Goal: Task Accomplishment & Management: Use online tool/utility

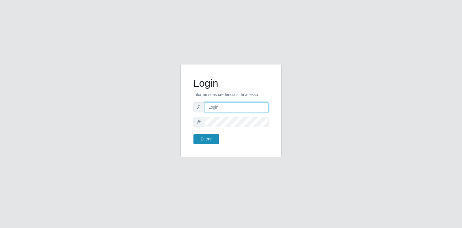
type input "[EMAIL_ADDRESS][DOMAIN_NAME]"
click at [216, 139] on button "Entrar" at bounding box center [205, 139] width 25 height 10
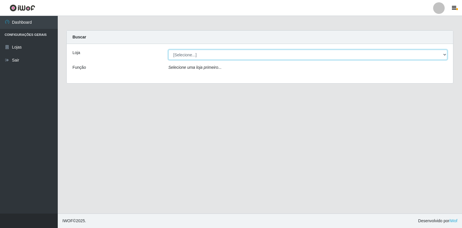
click at [188, 55] on select "[Selecione...] Atacado Vem - Loja 30 Laranjeiras Velha" at bounding box center [307, 55] width 279 height 10
select select "495"
click at [168, 50] on select "[Selecione...] Atacado Vem - Loja 30 Laranjeiras Velha" at bounding box center [307, 55] width 279 height 10
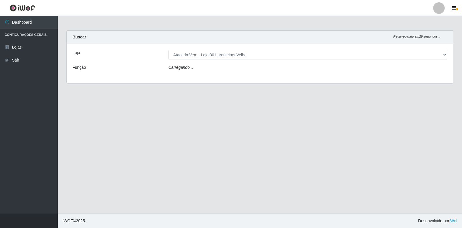
click at [190, 66] on icon "Carregando..." at bounding box center [180, 67] width 25 height 5
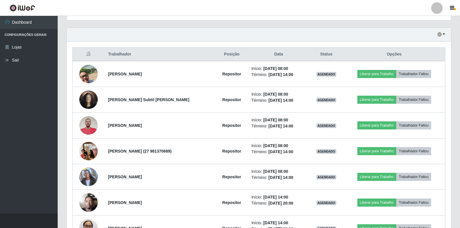
scroll to position [202, 0]
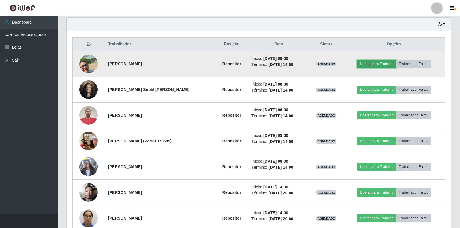
click at [378, 64] on button "Liberar para Trabalho" at bounding box center [376, 64] width 39 height 8
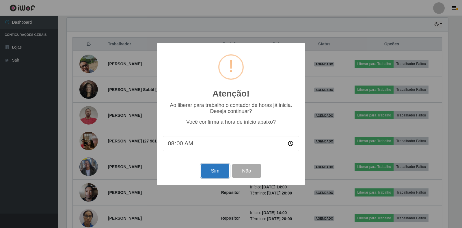
click at [211, 173] on button "Sim" at bounding box center [215, 171] width 28 height 14
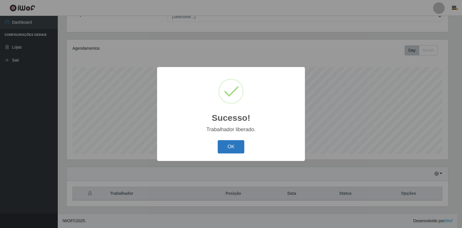
click at [237, 145] on button "OK" at bounding box center [231, 147] width 27 height 14
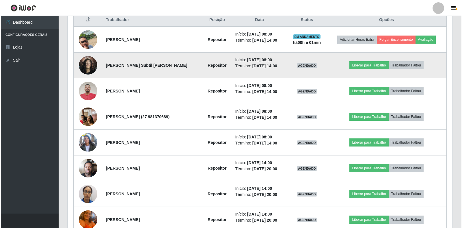
scroll to position [231, 0]
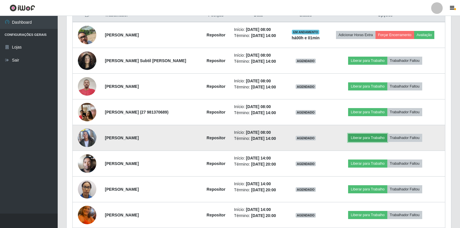
click at [365, 136] on button "Liberar para Trabalho" at bounding box center [367, 138] width 39 height 8
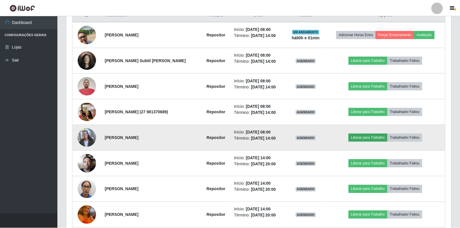
scroll to position [120, 381]
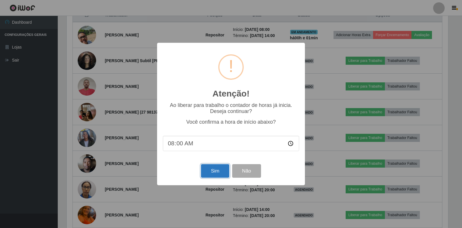
click at [216, 173] on button "Sim" at bounding box center [215, 171] width 28 height 14
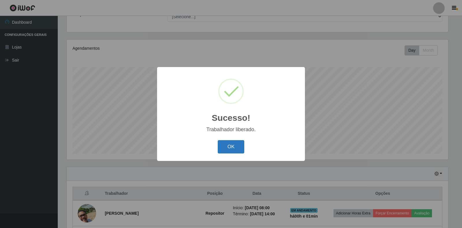
click at [237, 147] on button "OK" at bounding box center [231, 147] width 27 height 14
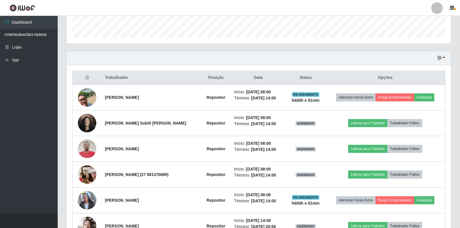
scroll to position [197, 0]
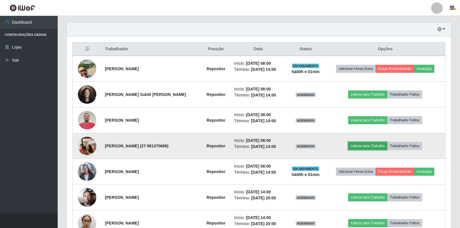
click at [372, 145] on button "Liberar para Trabalho" at bounding box center [367, 146] width 39 height 8
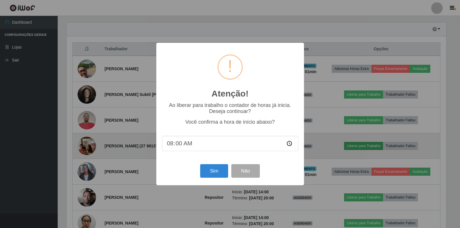
scroll to position [120, 381]
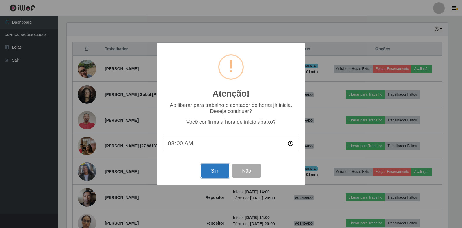
click at [215, 172] on button "Sim" at bounding box center [215, 171] width 28 height 14
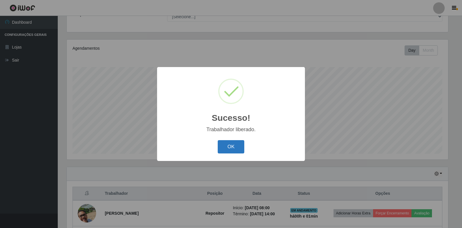
click at [225, 144] on button "OK" at bounding box center [231, 147] width 27 height 14
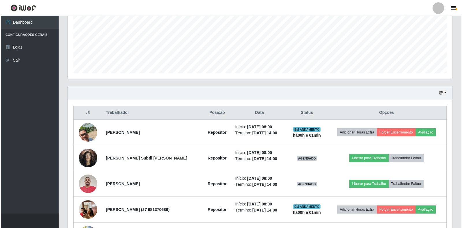
scroll to position [139, 0]
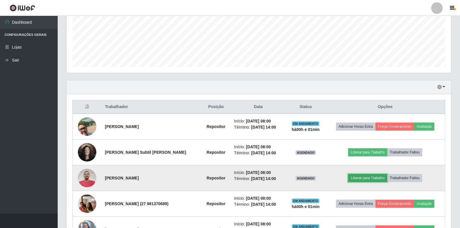
click at [362, 175] on button "Liberar para Trabalho" at bounding box center [367, 178] width 39 height 8
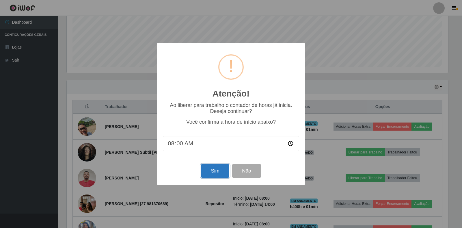
click at [213, 171] on button "Sim" at bounding box center [215, 171] width 28 height 14
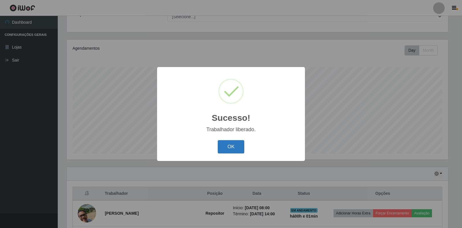
click at [234, 146] on button "OK" at bounding box center [231, 147] width 27 height 14
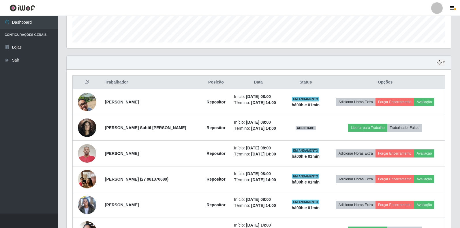
scroll to position [0, 0]
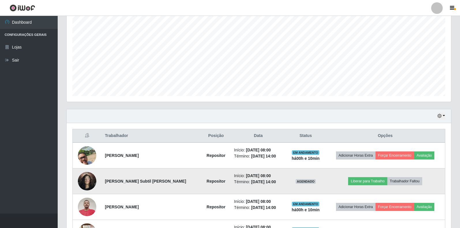
click at [88, 179] on img at bounding box center [87, 180] width 18 height 25
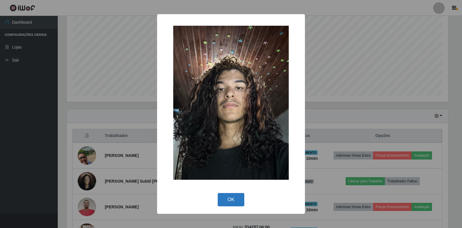
click at [225, 201] on button "OK" at bounding box center [231, 200] width 27 height 14
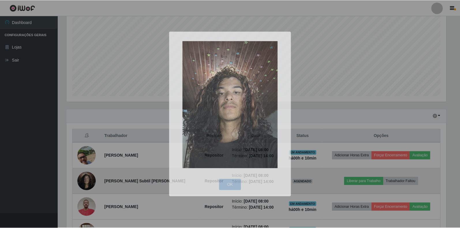
scroll to position [120, 385]
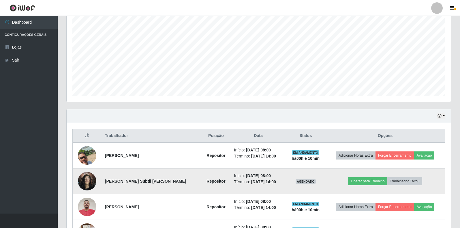
click at [83, 185] on img at bounding box center [87, 180] width 18 height 25
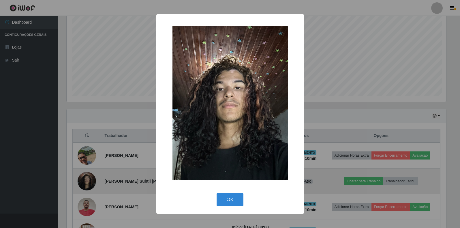
scroll to position [120, 381]
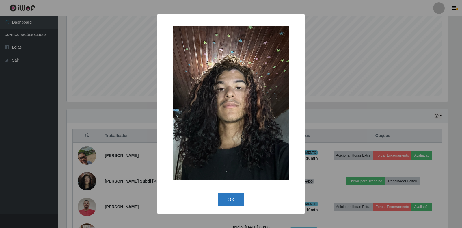
click at [232, 200] on button "OK" at bounding box center [231, 200] width 27 height 14
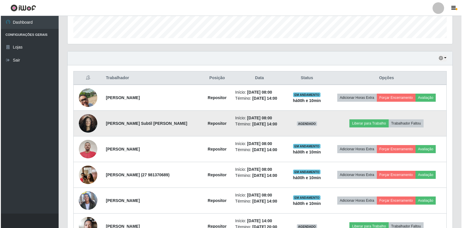
scroll to position [197, 0]
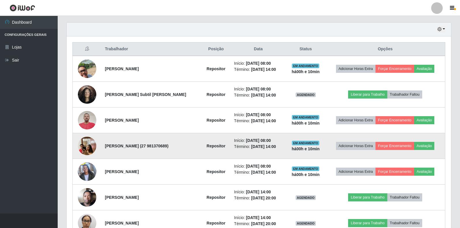
click at [90, 146] on img at bounding box center [87, 145] width 18 height 25
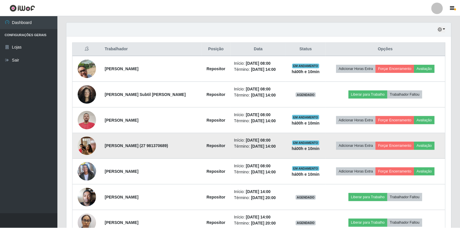
scroll to position [120, 381]
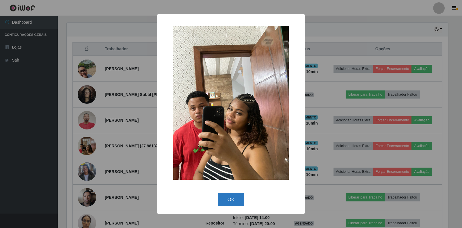
click at [231, 197] on button "OK" at bounding box center [231, 200] width 27 height 14
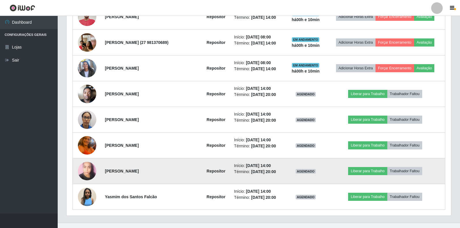
scroll to position [310, 0]
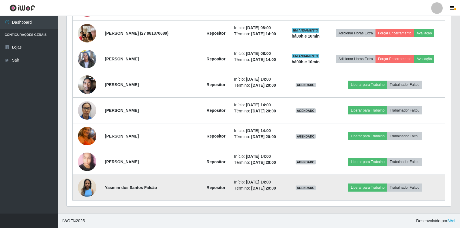
click at [88, 188] on img at bounding box center [87, 187] width 18 height 18
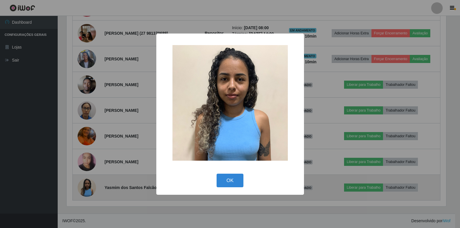
scroll to position [120, 381]
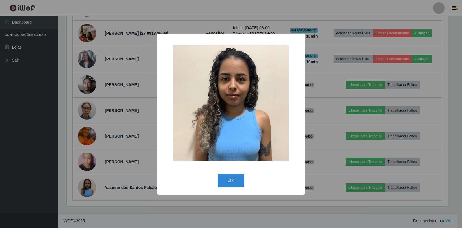
drag, startPoint x: 229, startPoint y: 179, endPoint x: 224, endPoint y: 181, distance: 5.4
click at [229, 179] on button "OK" at bounding box center [231, 180] width 27 height 14
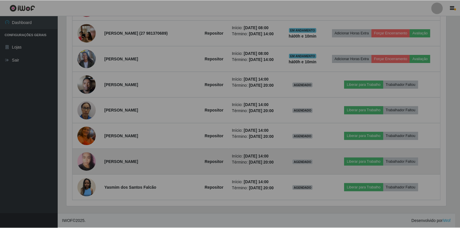
scroll to position [120, 385]
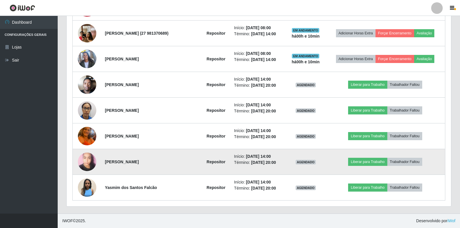
click at [86, 162] on img at bounding box center [87, 161] width 18 height 25
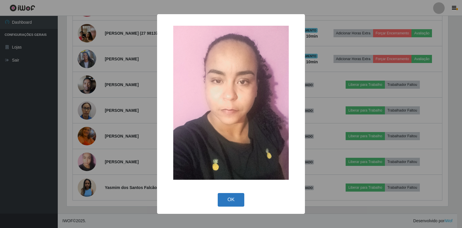
click at [228, 199] on button "OK" at bounding box center [231, 200] width 27 height 14
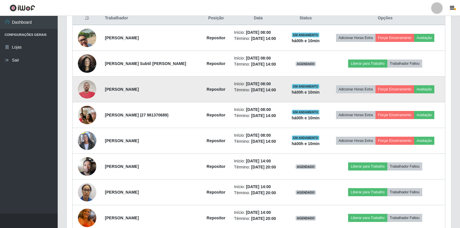
scroll to position [194, 0]
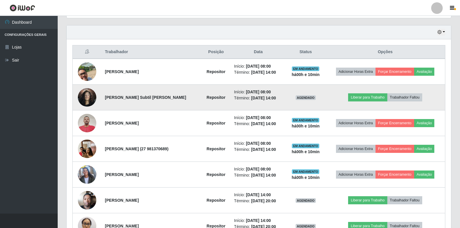
click at [90, 98] on img at bounding box center [87, 97] width 18 height 25
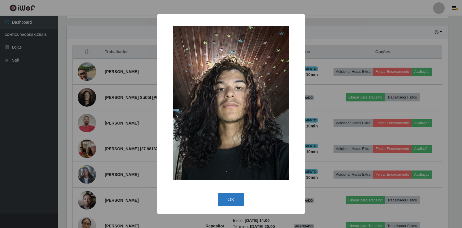
click at [227, 199] on button "OK" at bounding box center [231, 200] width 27 height 14
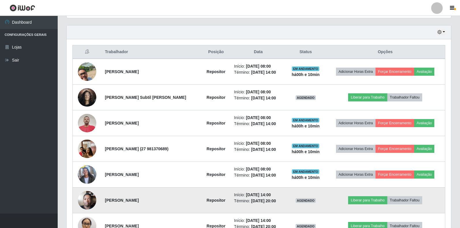
scroll to position [120, 385]
click at [89, 196] on img at bounding box center [87, 200] width 18 height 25
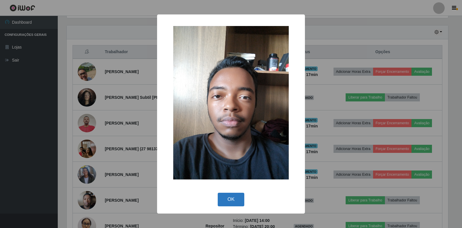
click at [225, 197] on button "OK" at bounding box center [231, 199] width 27 height 14
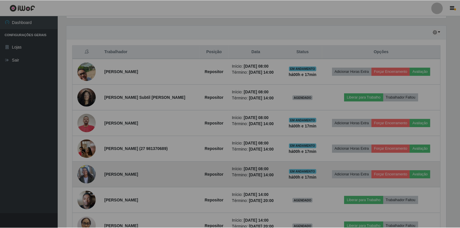
scroll to position [120, 385]
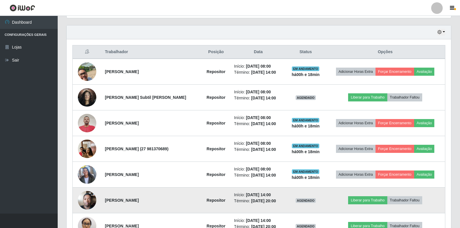
click at [88, 201] on img at bounding box center [87, 200] width 18 height 25
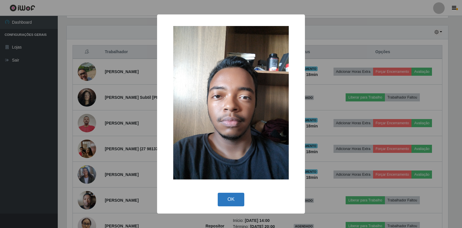
click at [232, 199] on button "OK" at bounding box center [231, 199] width 27 height 14
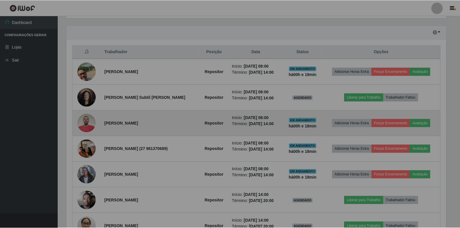
scroll to position [120, 385]
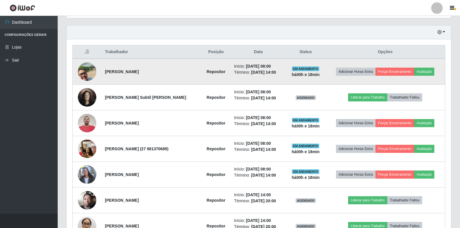
click at [85, 76] on img at bounding box center [87, 71] width 18 height 33
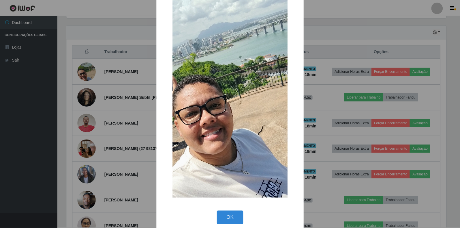
scroll to position [28, 0]
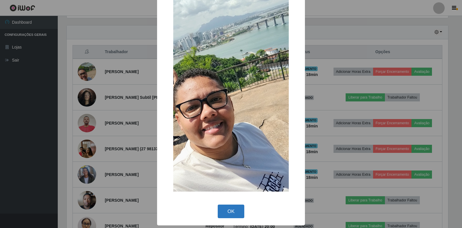
click at [230, 213] on button "OK" at bounding box center [231, 211] width 27 height 14
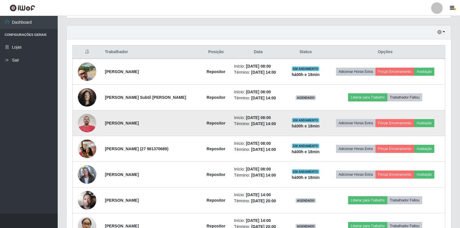
scroll to position [120, 385]
click at [83, 122] on img at bounding box center [87, 123] width 18 height 25
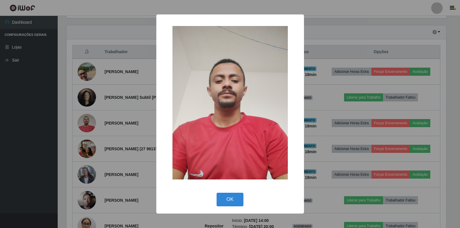
scroll to position [120, 381]
click at [233, 202] on button "OK" at bounding box center [231, 199] width 27 height 14
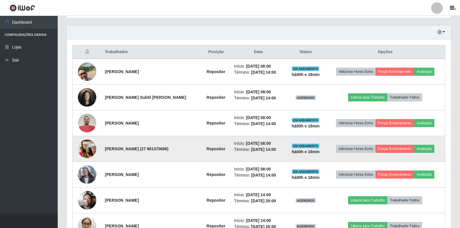
scroll to position [120, 385]
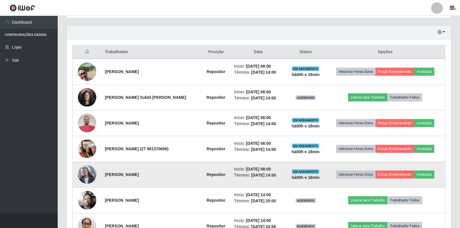
click at [85, 171] on img at bounding box center [87, 174] width 18 height 33
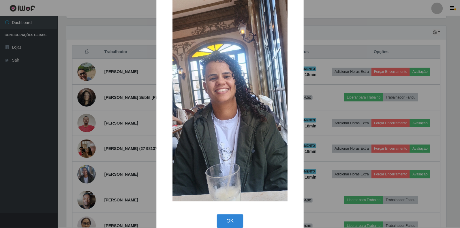
scroll to position [28, 0]
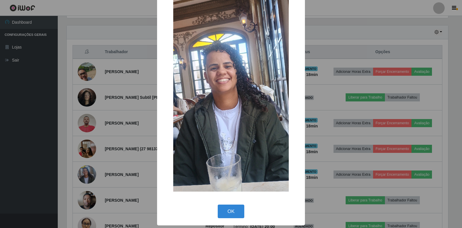
drag, startPoint x: 228, startPoint y: 211, endPoint x: 140, endPoint y: 134, distance: 116.8
click at [228, 210] on button "OK" at bounding box center [231, 211] width 27 height 14
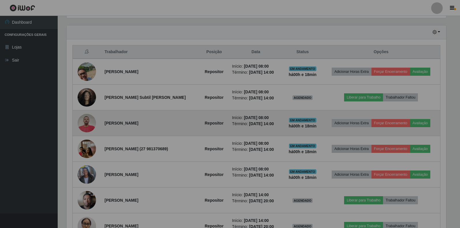
scroll to position [120, 385]
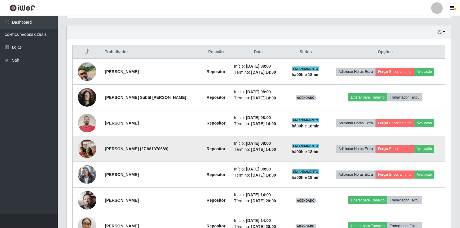
click at [92, 147] on img at bounding box center [87, 148] width 18 height 25
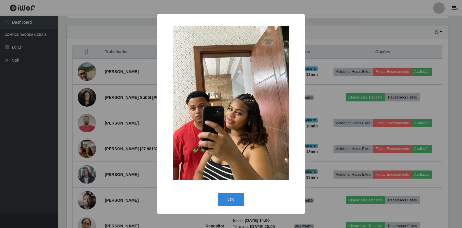
click at [240, 192] on div "OK Cancel" at bounding box center [231, 199] width 136 height 16
click at [230, 199] on button "OK" at bounding box center [231, 200] width 27 height 14
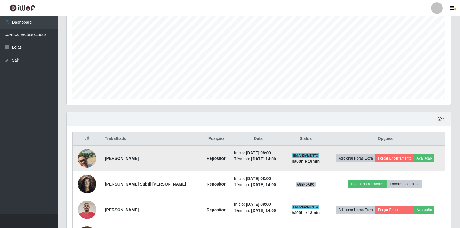
scroll to position [0, 0]
